Goal: Task Accomplishment & Management: Complete application form

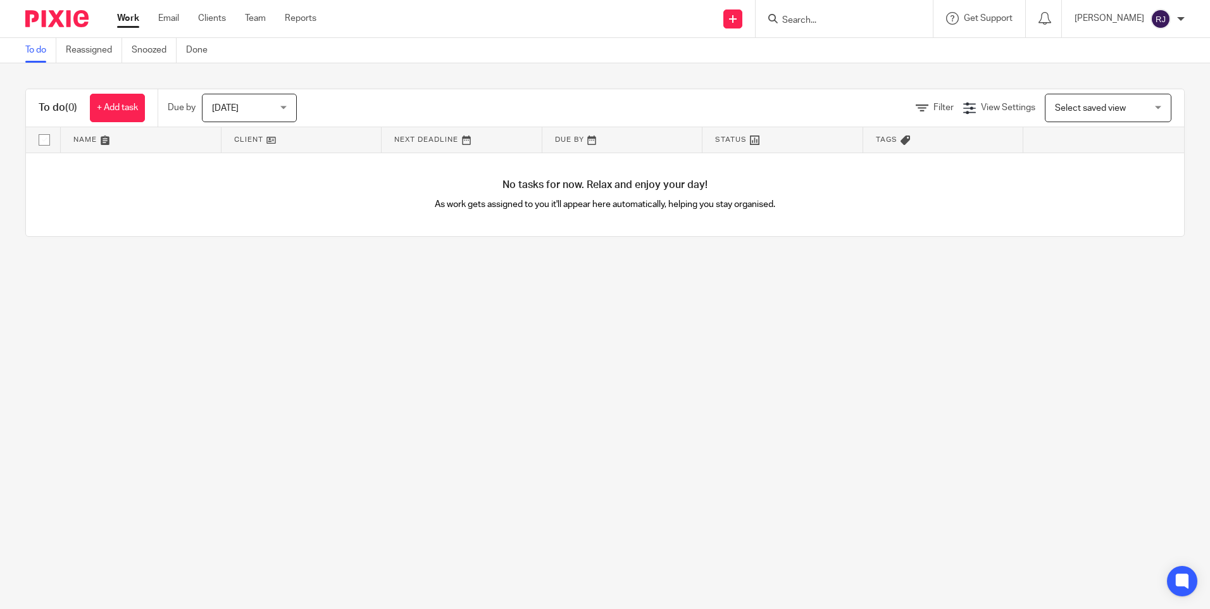
click at [826, 25] on input "Search" at bounding box center [838, 20] width 114 height 11
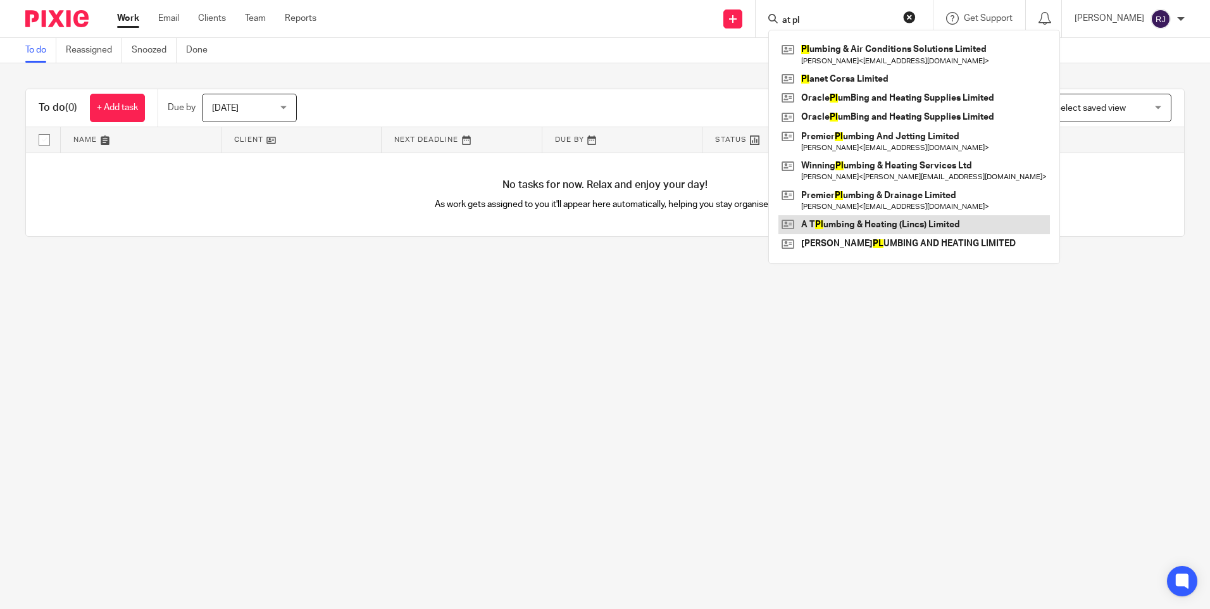
type input "at pl"
click at [863, 224] on link at bounding box center [915, 224] width 272 height 19
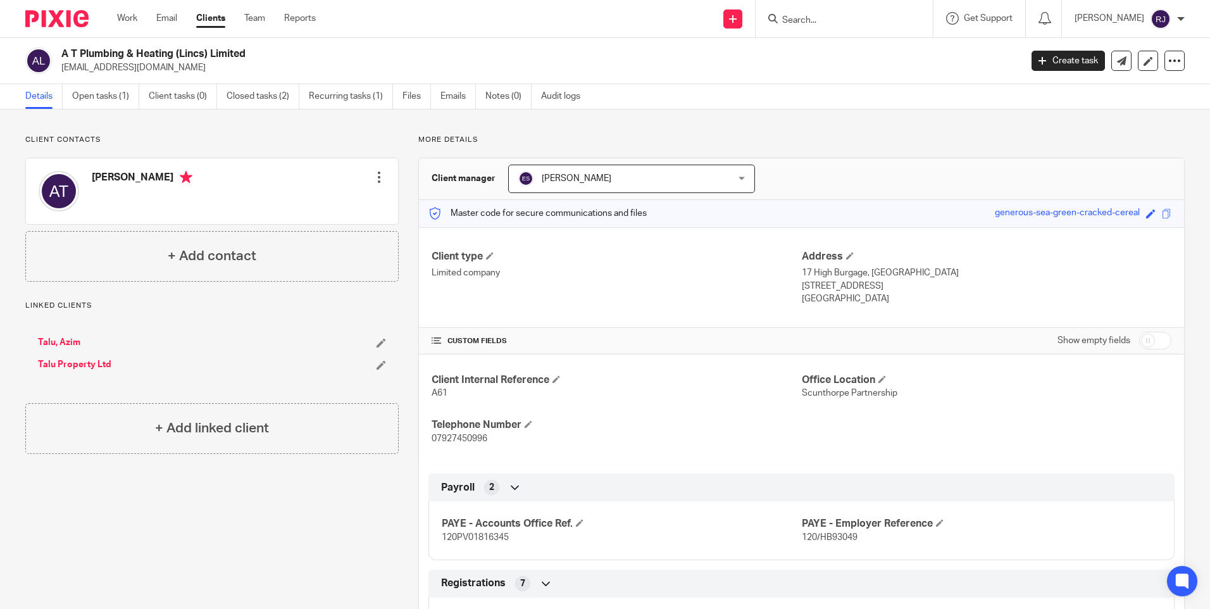
click at [807, 18] on input "Search" at bounding box center [838, 20] width 114 height 11
type input "wired"
click at [853, 50] on link at bounding box center [860, 49] width 162 height 19
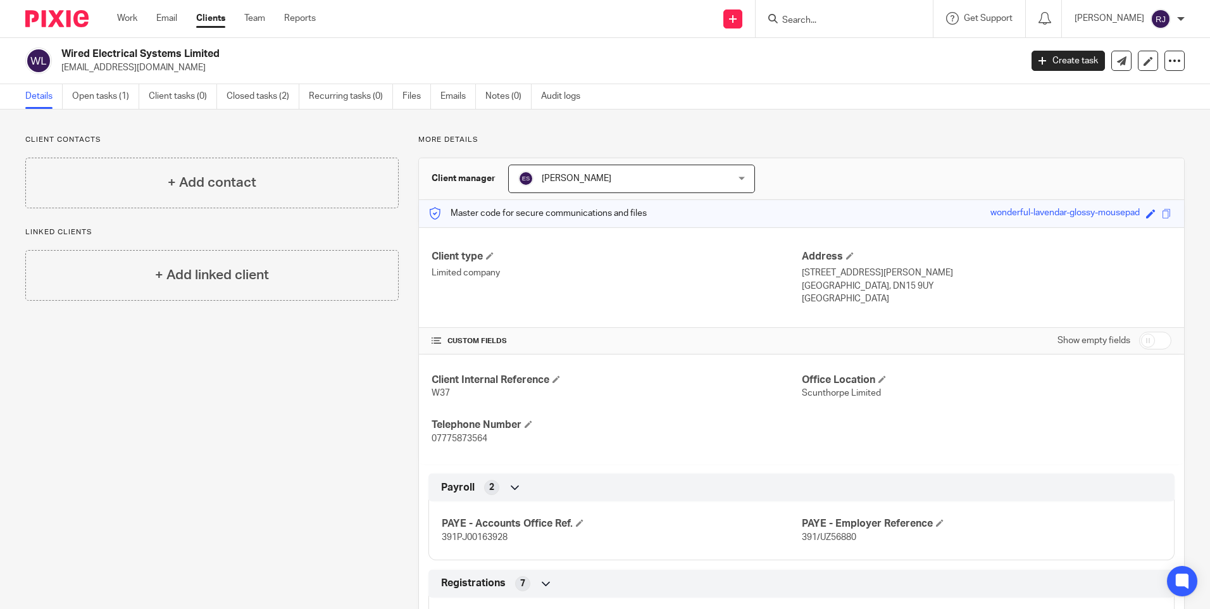
click at [813, 22] on input "Search" at bounding box center [838, 20] width 114 height 11
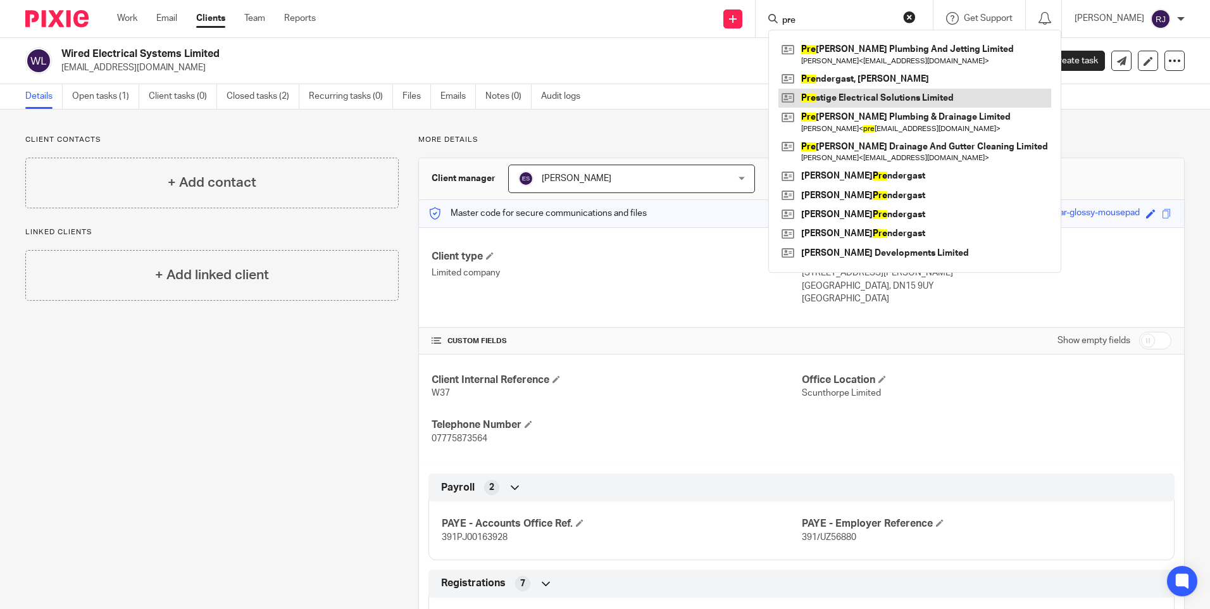
type input "pre"
click at [903, 97] on link at bounding box center [915, 98] width 273 height 19
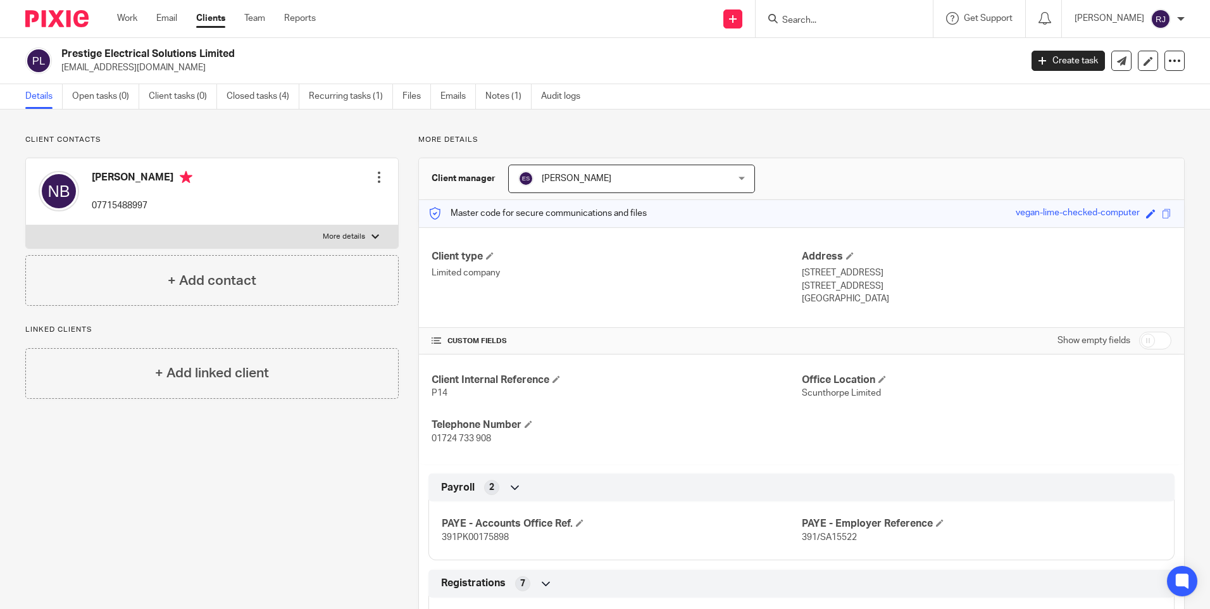
click at [827, 21] on input "Search" at bounding box center [838, 20] width 114 height 11
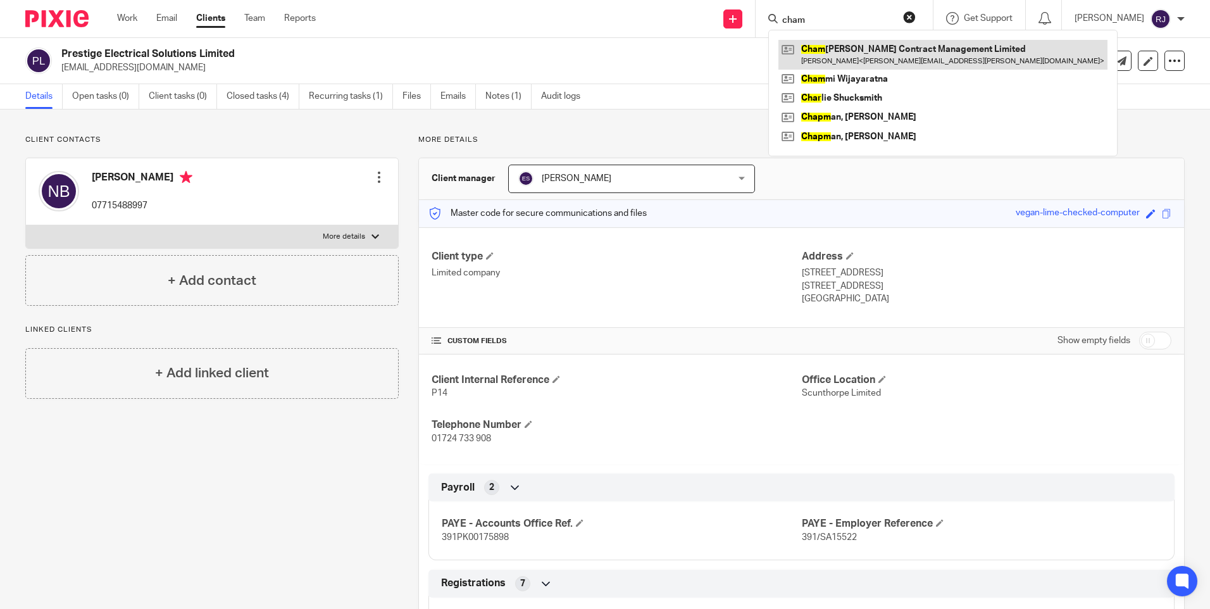
type input "cham"
click at [886, 50] on link at bounding box center [943, 54] width 329 height 29
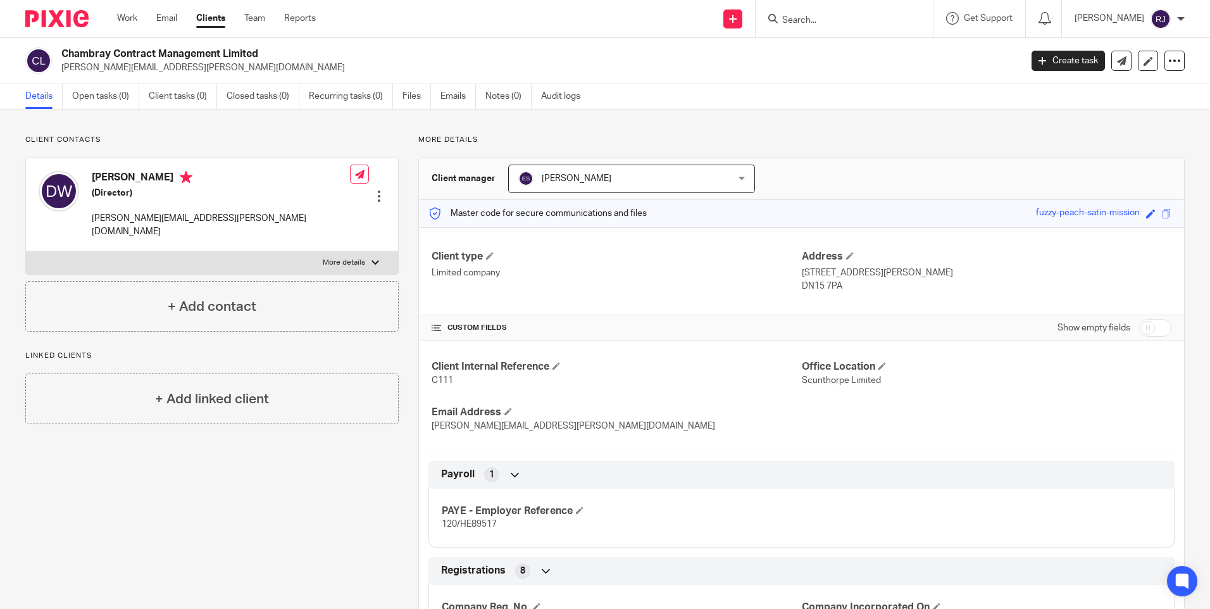
click at [807, 17] on input "Search" at bounding box center [838, 20] width 114 height 11
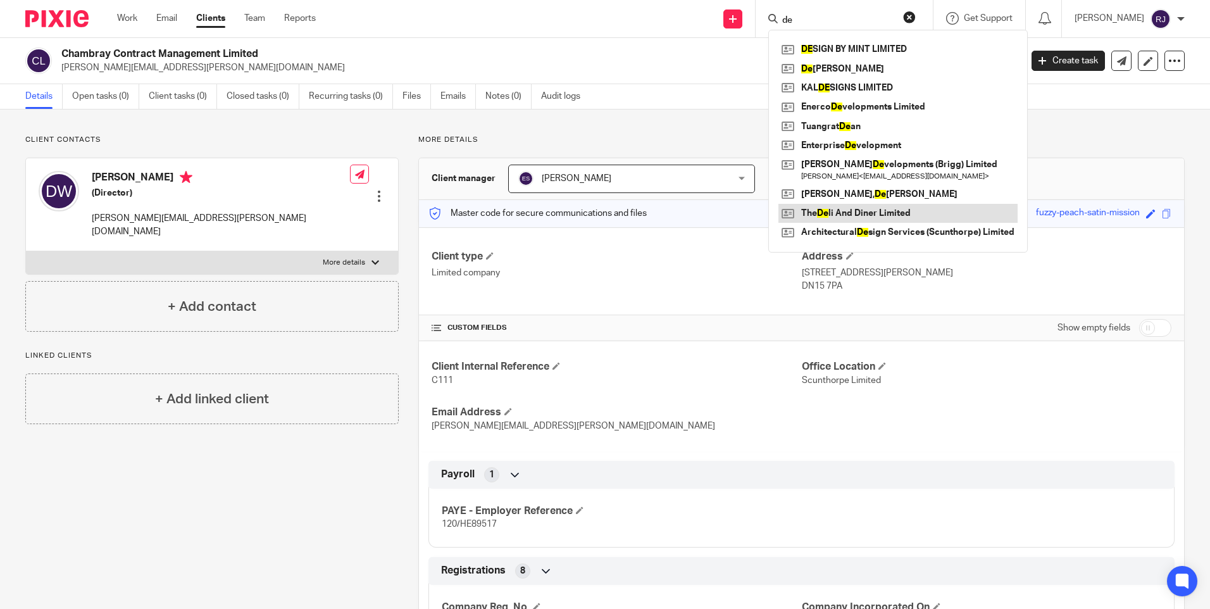
type input "de"
click at [891, 215] on link at bounding box center [898, 213] width 239 height 19
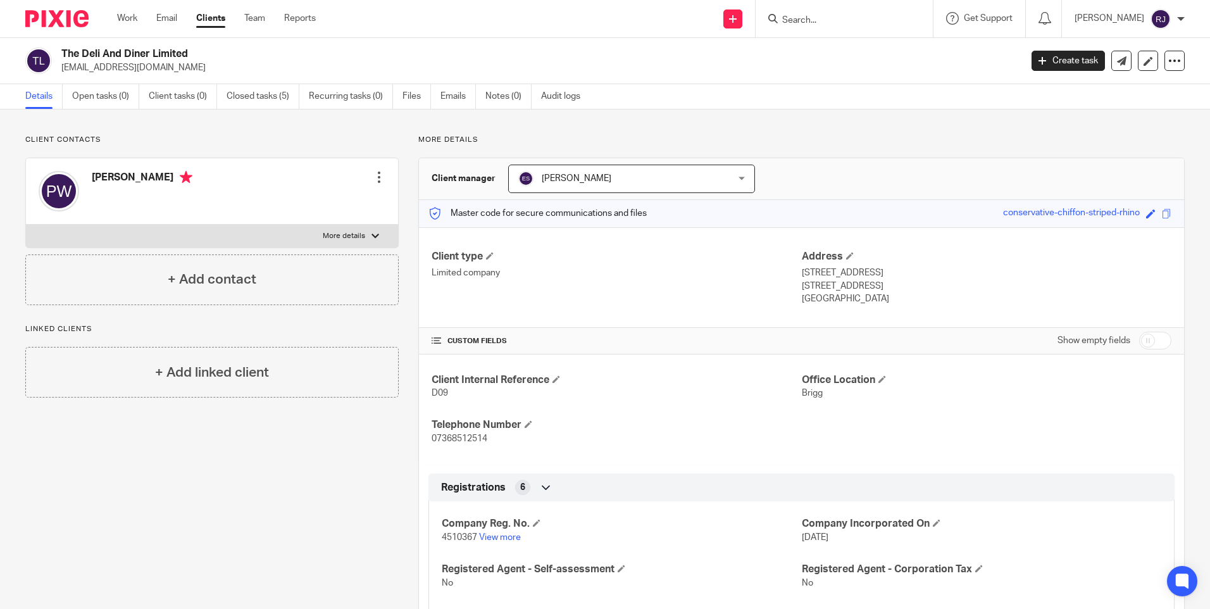
click at [821, 13] on form at bounding box center [848, 19] width 135 height 16
click at [812, 25] on input "Search" at bounding box center [838, 20] width 114 height 11
type input "rachel"
click at [826, 78] on link at bounding box center [863, 69] width 169 height 19
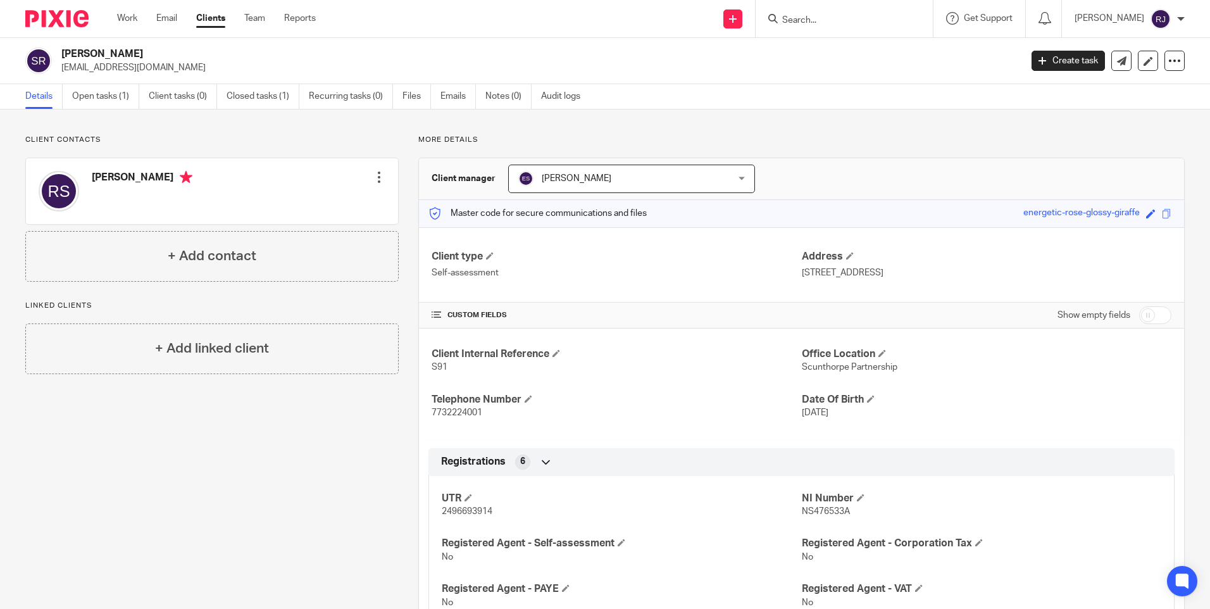
click at [803, 20] on input "Search" at bounding box center [838, 20] width 114 height 11
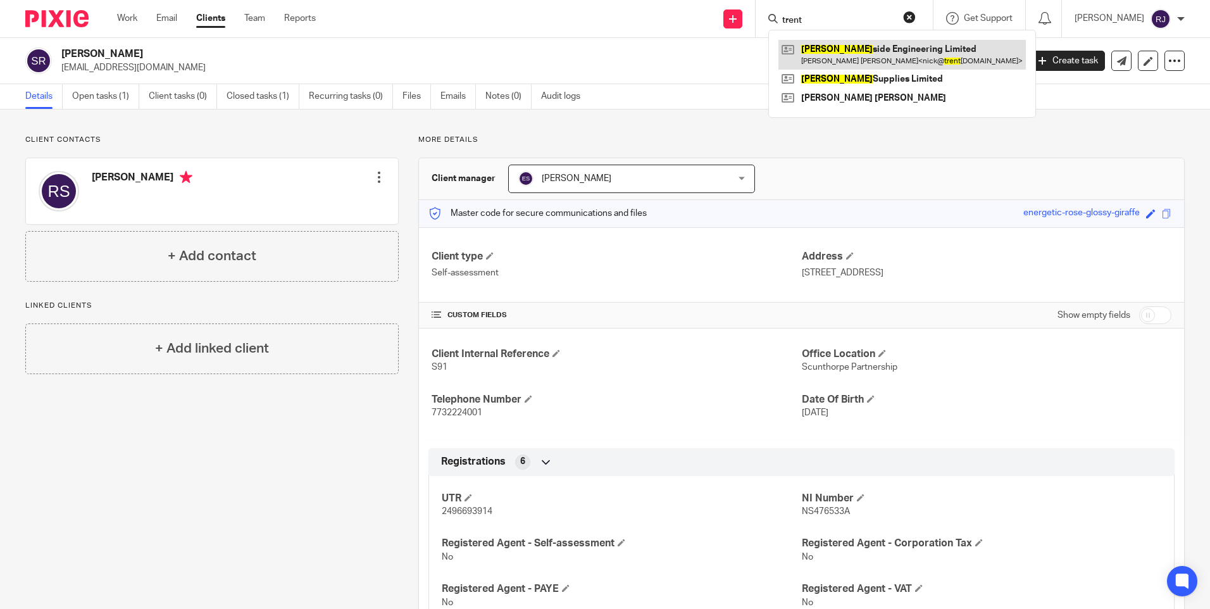
type input "trent"
click at [889, 54] on link at bounding box center [903, 54] width 248 height 29
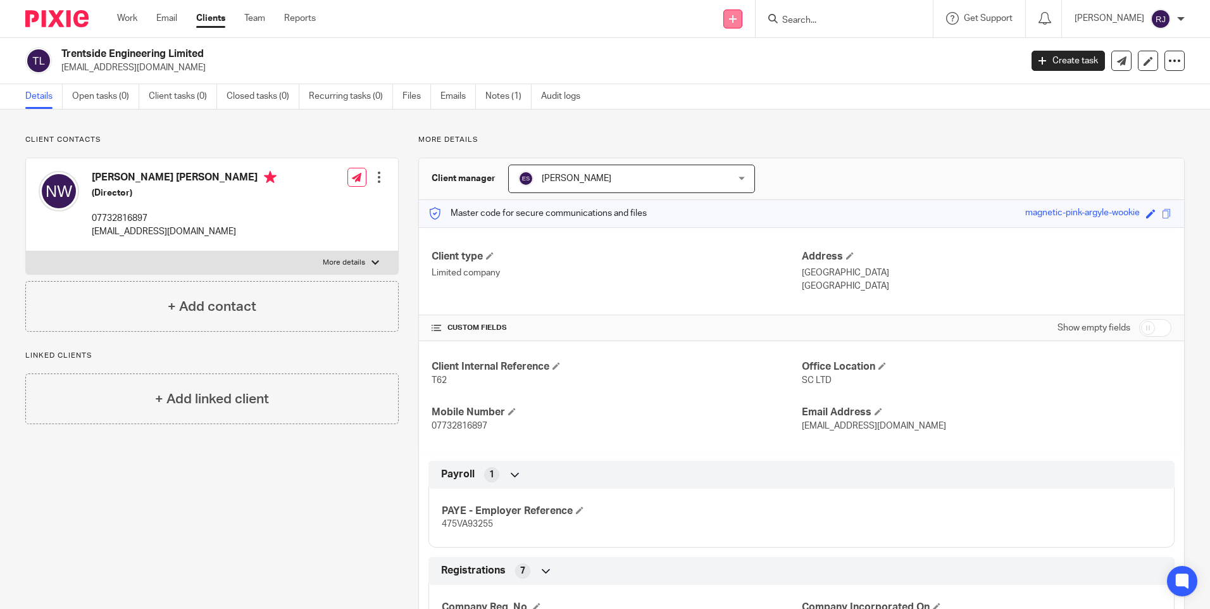
click at [737, 20] on icon at bounding box center [733, 19] width 8 height 8
click at [750, 94] on link "Add client" at bounding box center [751, 96] width 89 height 18
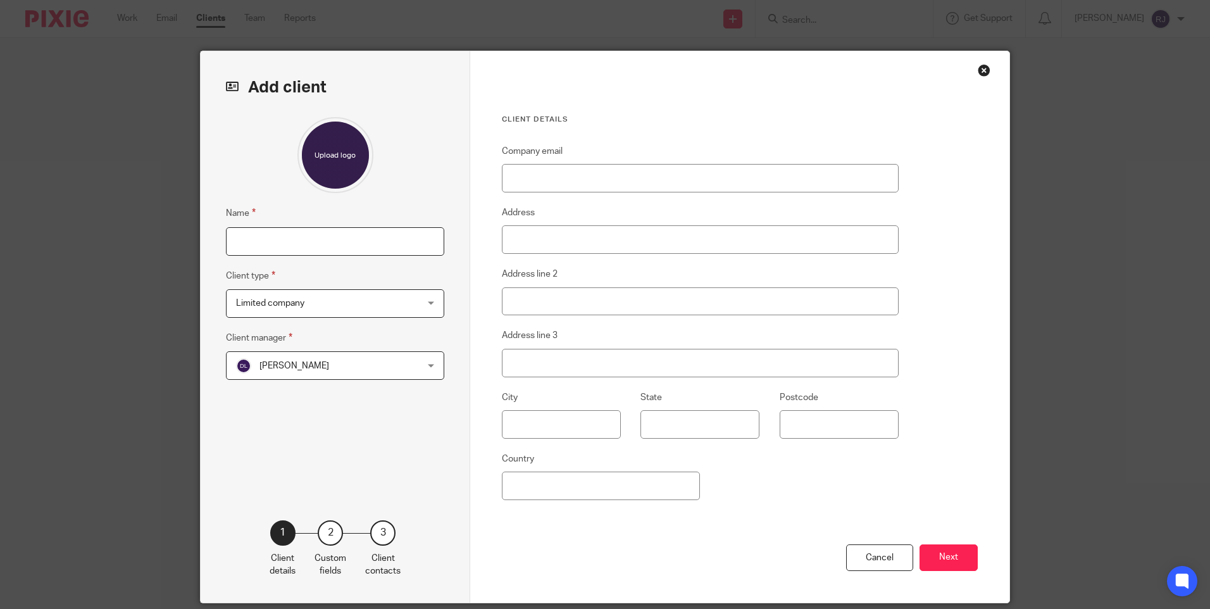
click at [260, 241] on input "Name" at bounding box center [335, 241] width 218 height 28
type input "m"
type input "MFI Properties (Lincs) Limited"
click at [422, 303] on div "Limited company Limited company" at bounding box center [335, 303] width 218 height 28
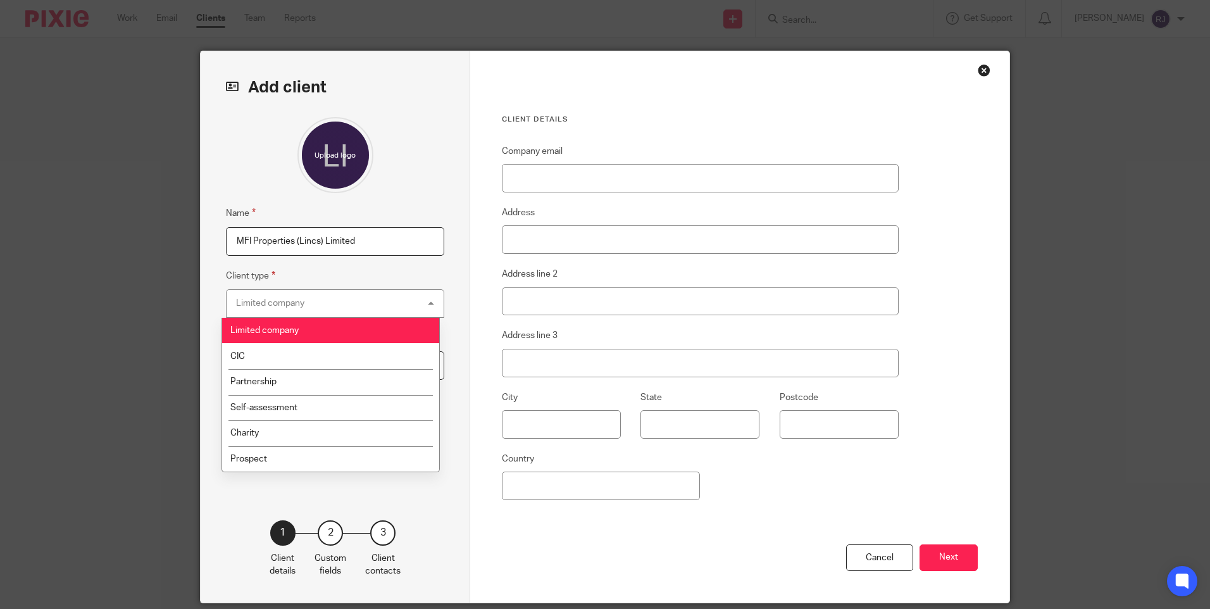
click at [348, 324] on li "Limited company" at bounding box center [330, 331] width 217 height 26
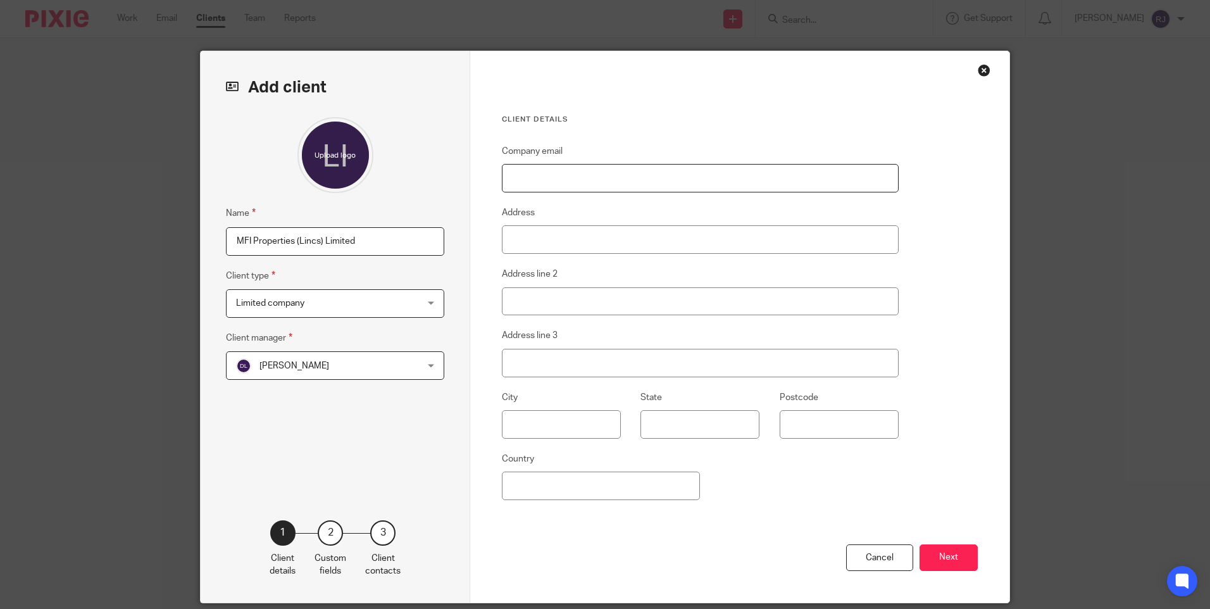
click at [529, 185] on input "Company email" at bounding box center [700, 178] width 397 height 28
click at [931, 548] on button "Next" at bounding box center [949, 557] width 58 height 27
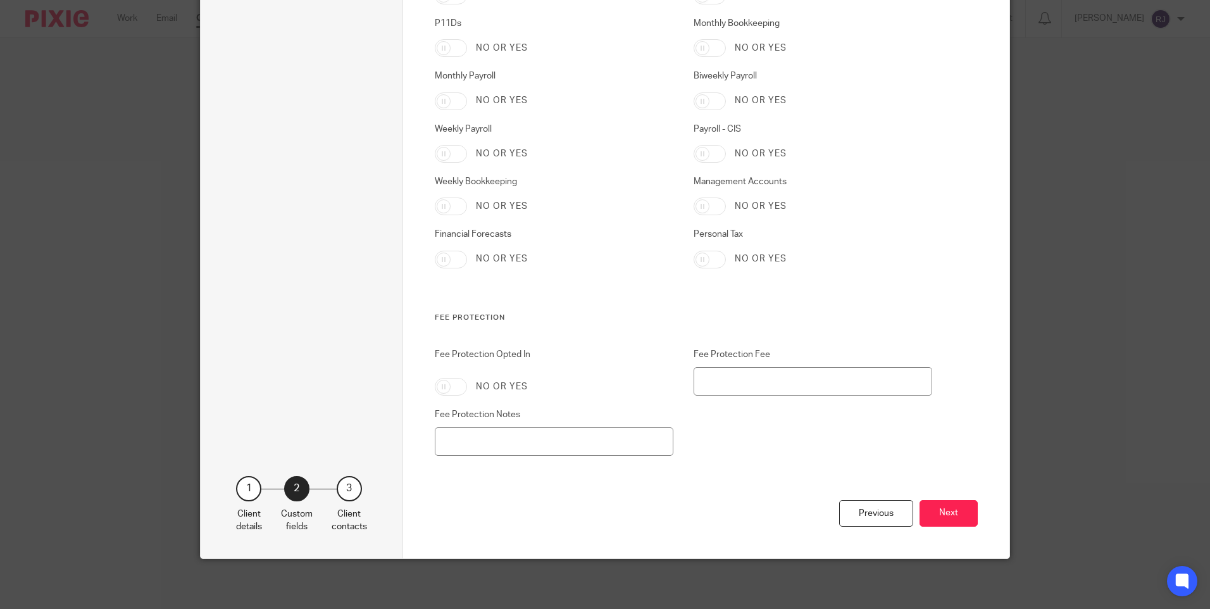
scroll to position [2118, 0]
click at [951, 513] on button "Next" at bounding box center [949, 512] width 58 height 27
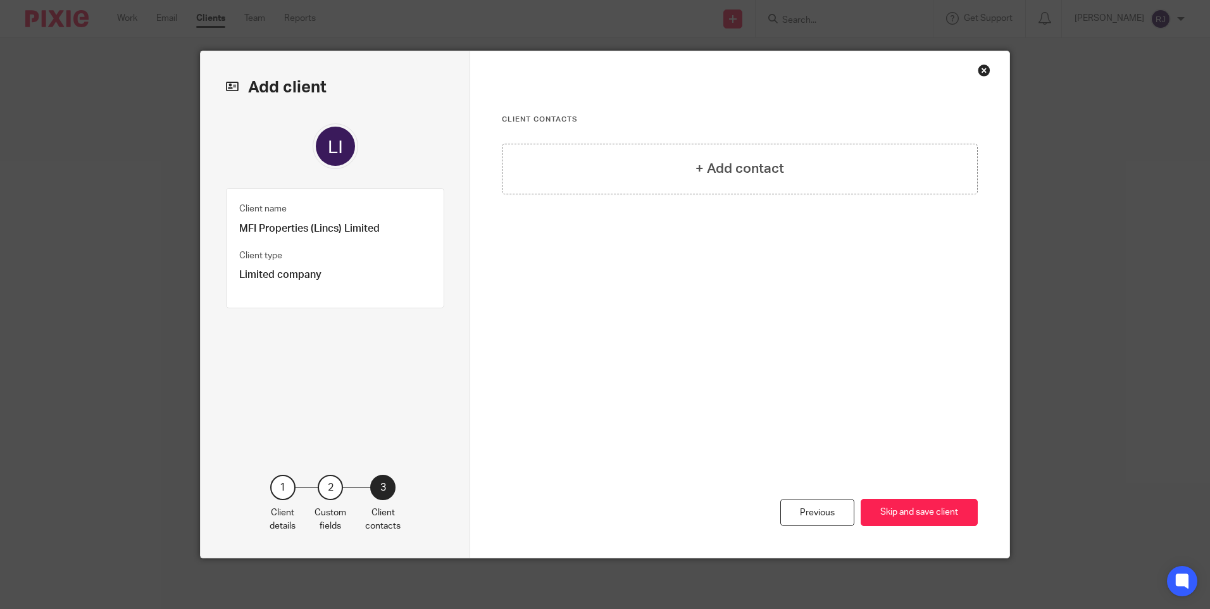
scroll to position [0, 0]
click at [743, 158] on div "+ Add contact" at bounding box center [740, 169] width 476 height 51
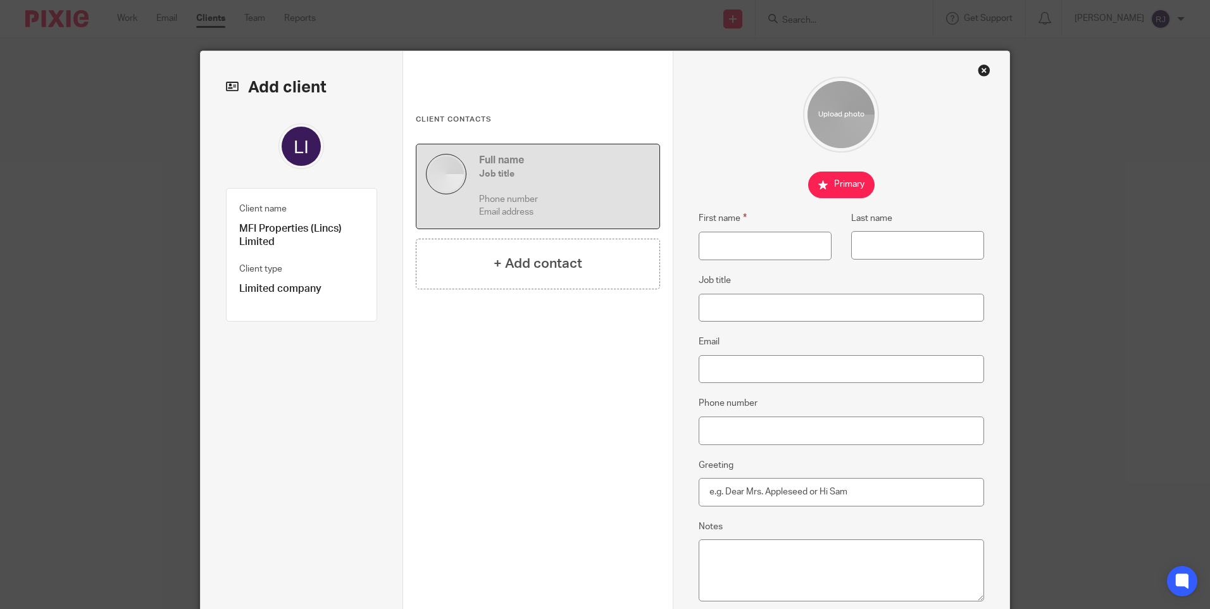
scroll to position [139, 0]
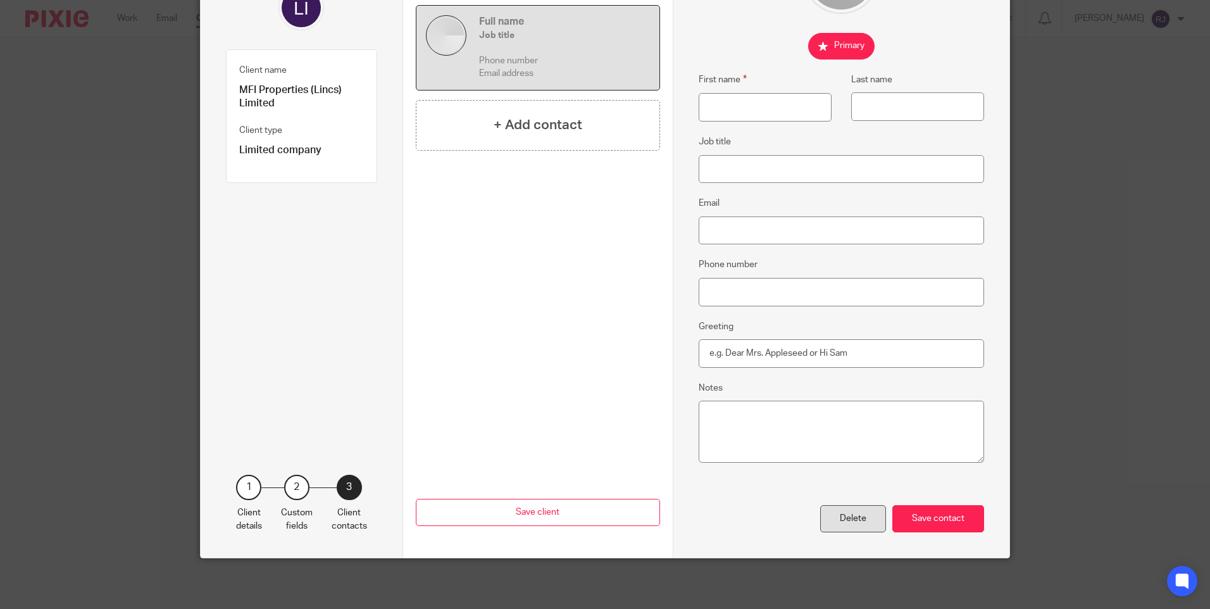
click at [841, 515] on div "Delete" at bounding box center [853, 518] width 66 height 27
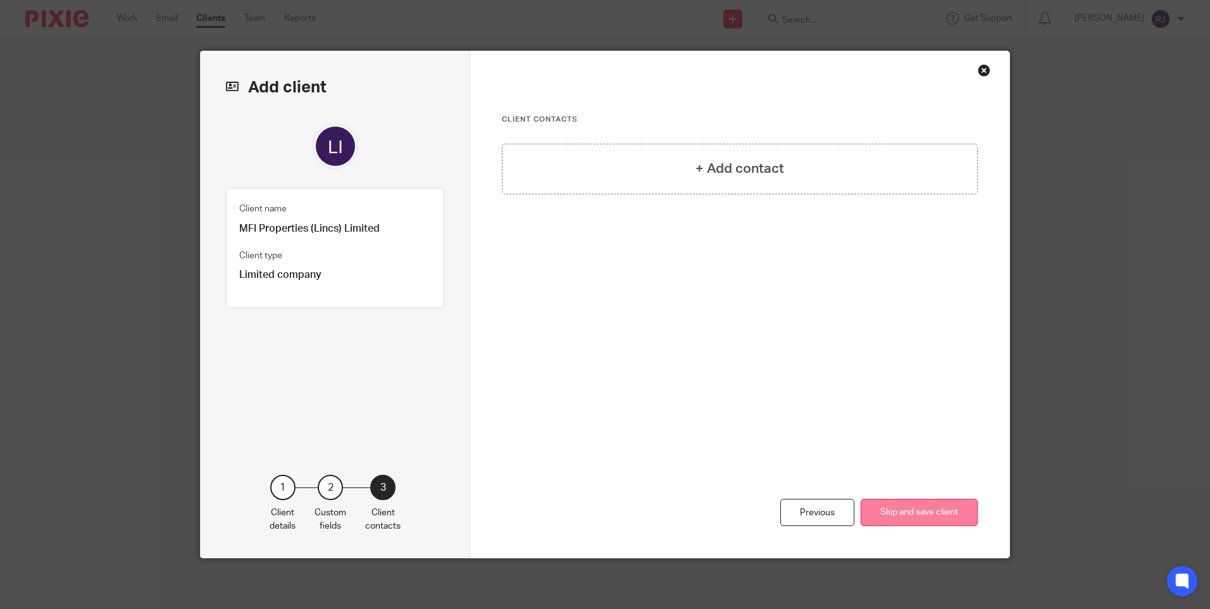
click at [863, 510] on button "Skip and save client" at bounding box center [919, 512] width 117 height 27
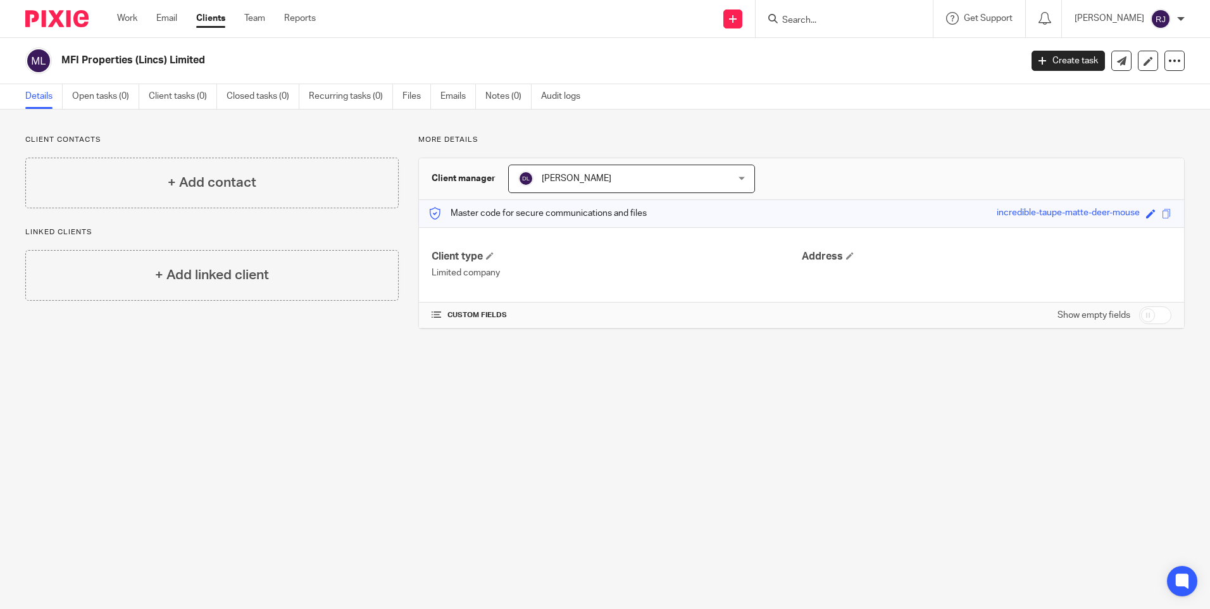
click at [826, 18] on input "Search" at bounding box center [838, 20] width 114 height 11
type input "taz properties"
click button "submit" at bounding box center [0, 0] width 0 height 0
click at [916, 15] on button "reset" at bounding box center [909, 17] width 13 height 13
click at [839, 16] on input "Search" at bounding box center [838, 20] width 114 height 11
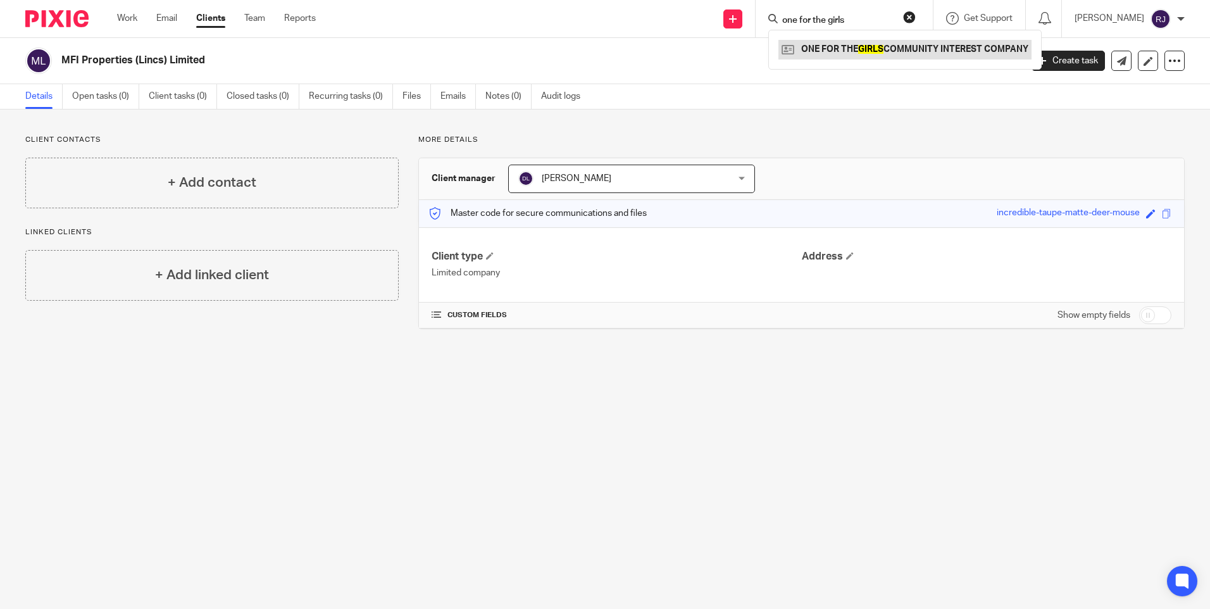
type input "one for the girls"
click at [878, 50] on link at bounding box center [905, 49] width 253 height 19
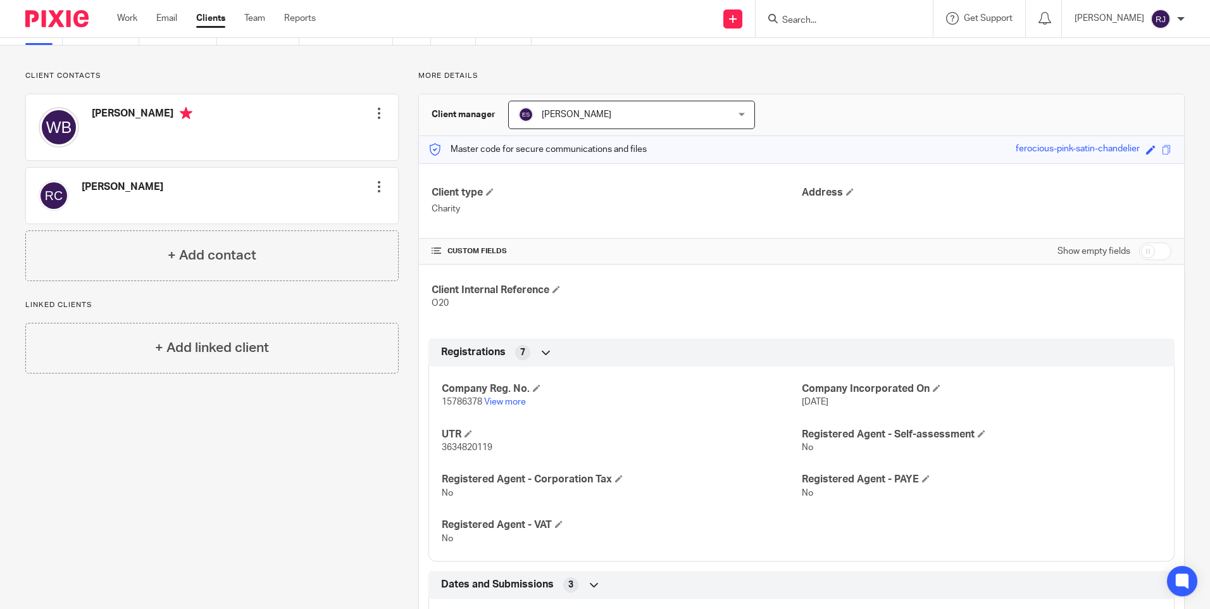
scroll to position [63, 0]
click at [375, 189] on div at bounding box center [379, 187] width 13 height 13
click at [284, 189] on div "Rebecca Cross Edit contact Create client from contact Export data Make primary …" at bounding box center [212, 196] width 372 height 56
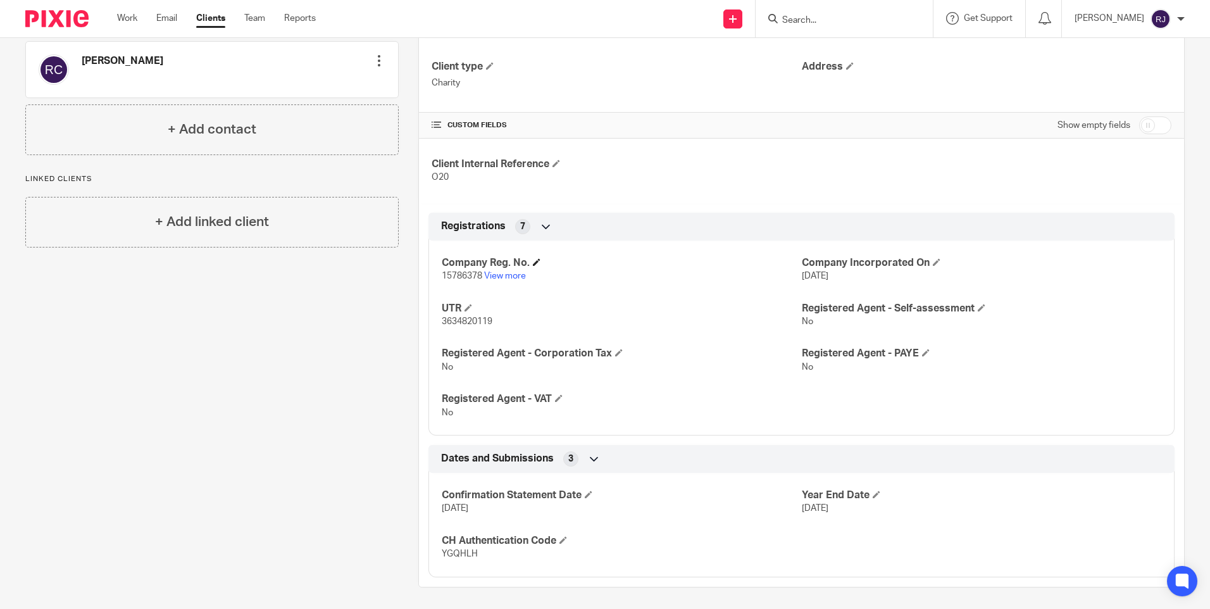
scroll to position [194, 0]
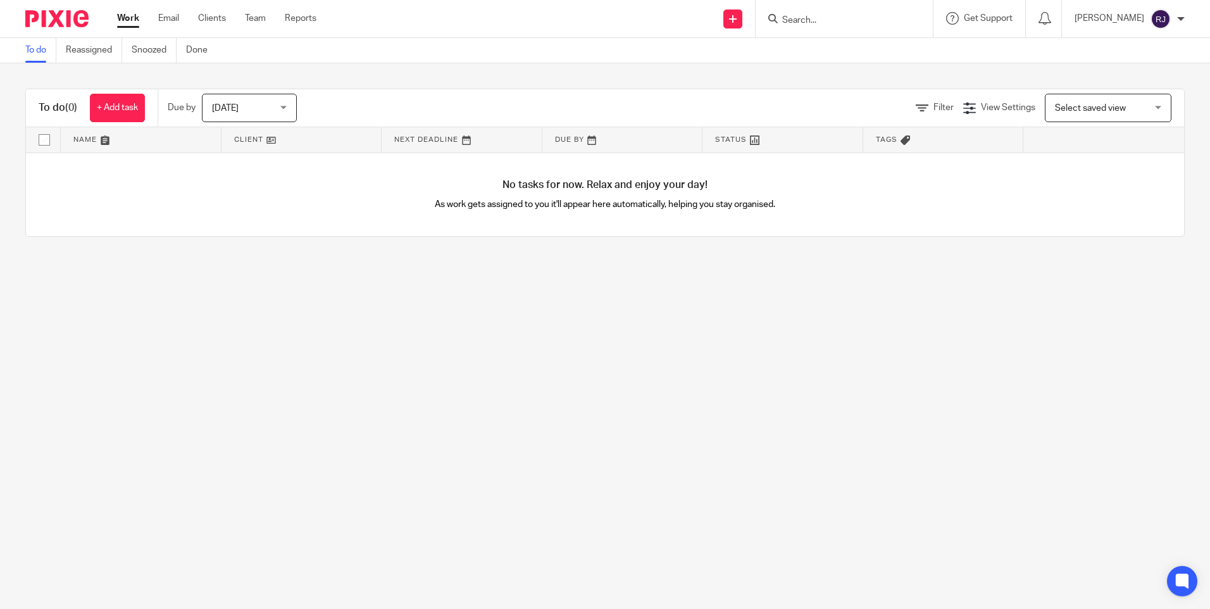
click at [806, 18] on input "Search" at bounding box center [838, 20] width 114 height 11
type input "enterpr"
click at [855, 46] on link at bounding box center [857, 49] width 157 height 19
